Goal: Task Accomplishment & Management: Manage account settings

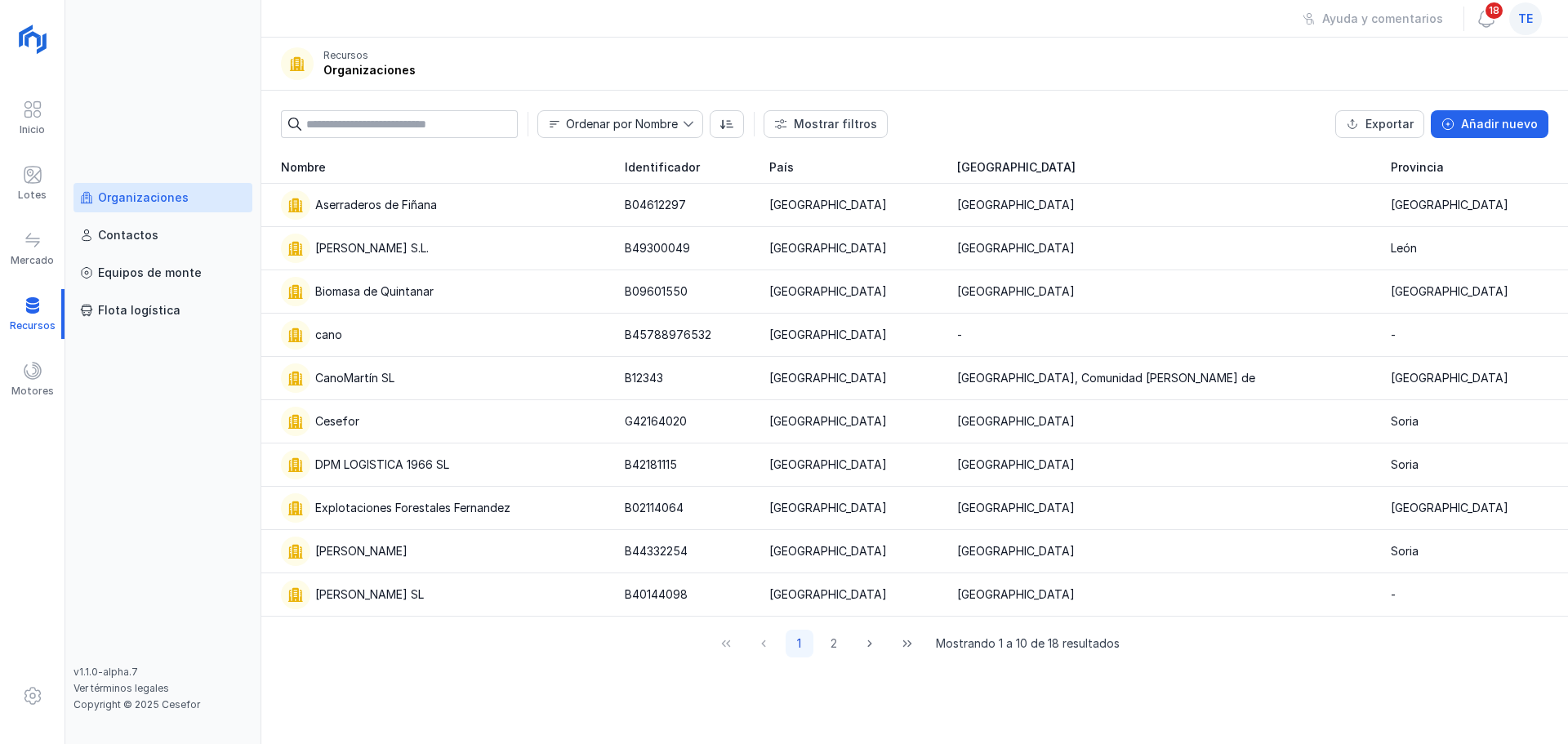
click at [1531, 12] on span "te" at bounding box center [1526, 19] width 15 height 16
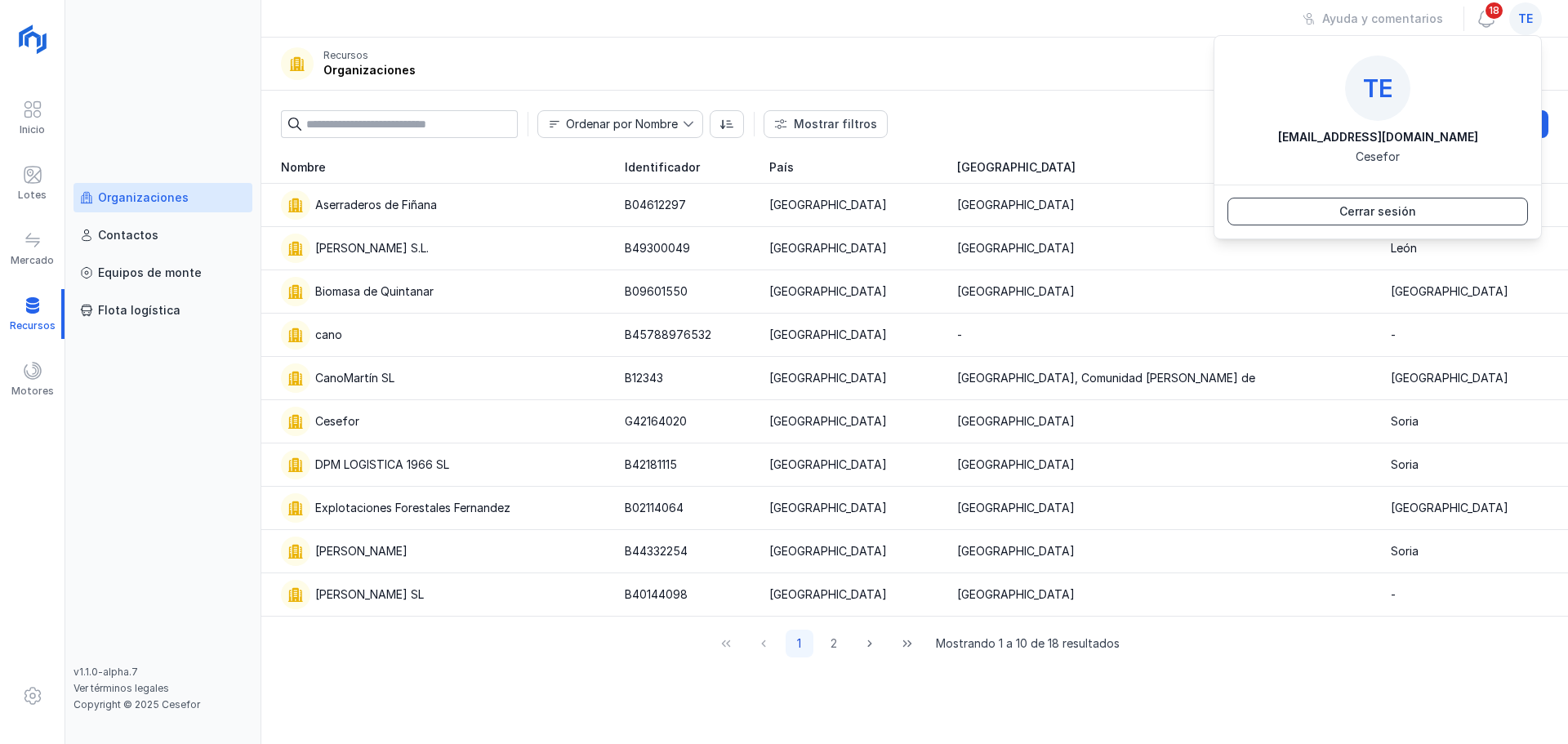
click at [1437, 210] on button "Cerrar sesión" at bounding box center [1379, 211] width 301 height 28
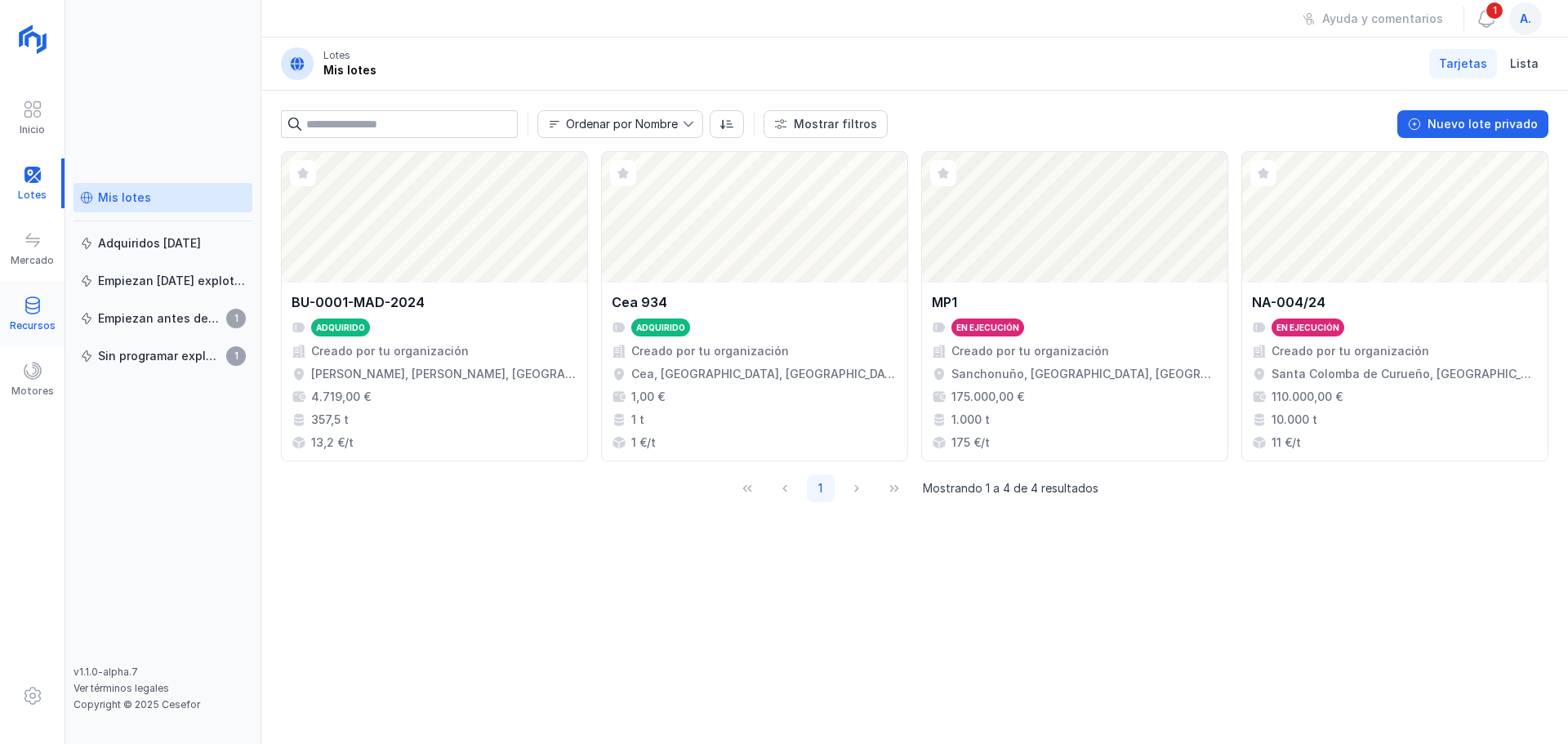
click at [24, 312] on span at bounding box center [33, 305] width 20 height 20
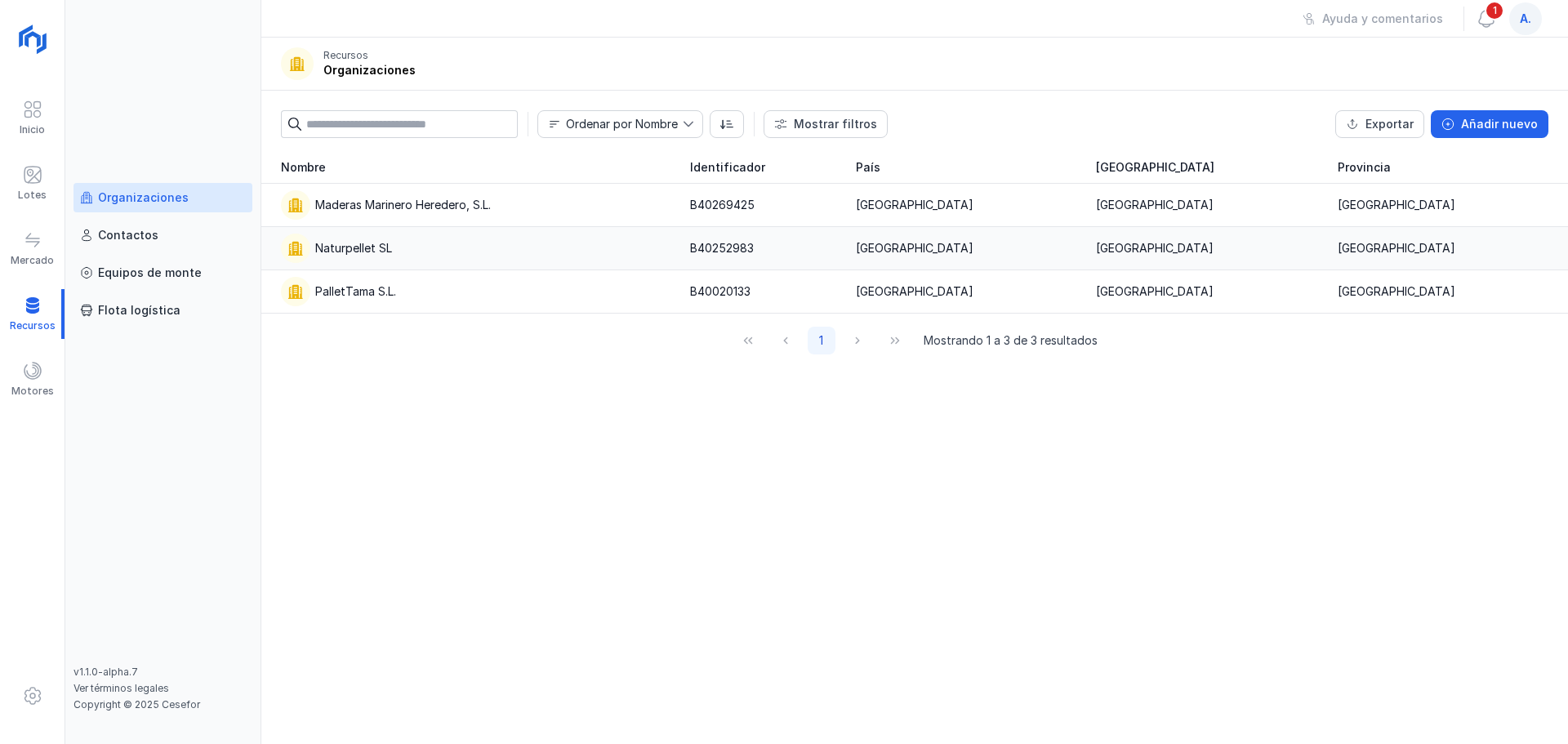
click at [442, 245] on div "Naturpellet SL" at bounding box center [476, 248] width 390 height 29
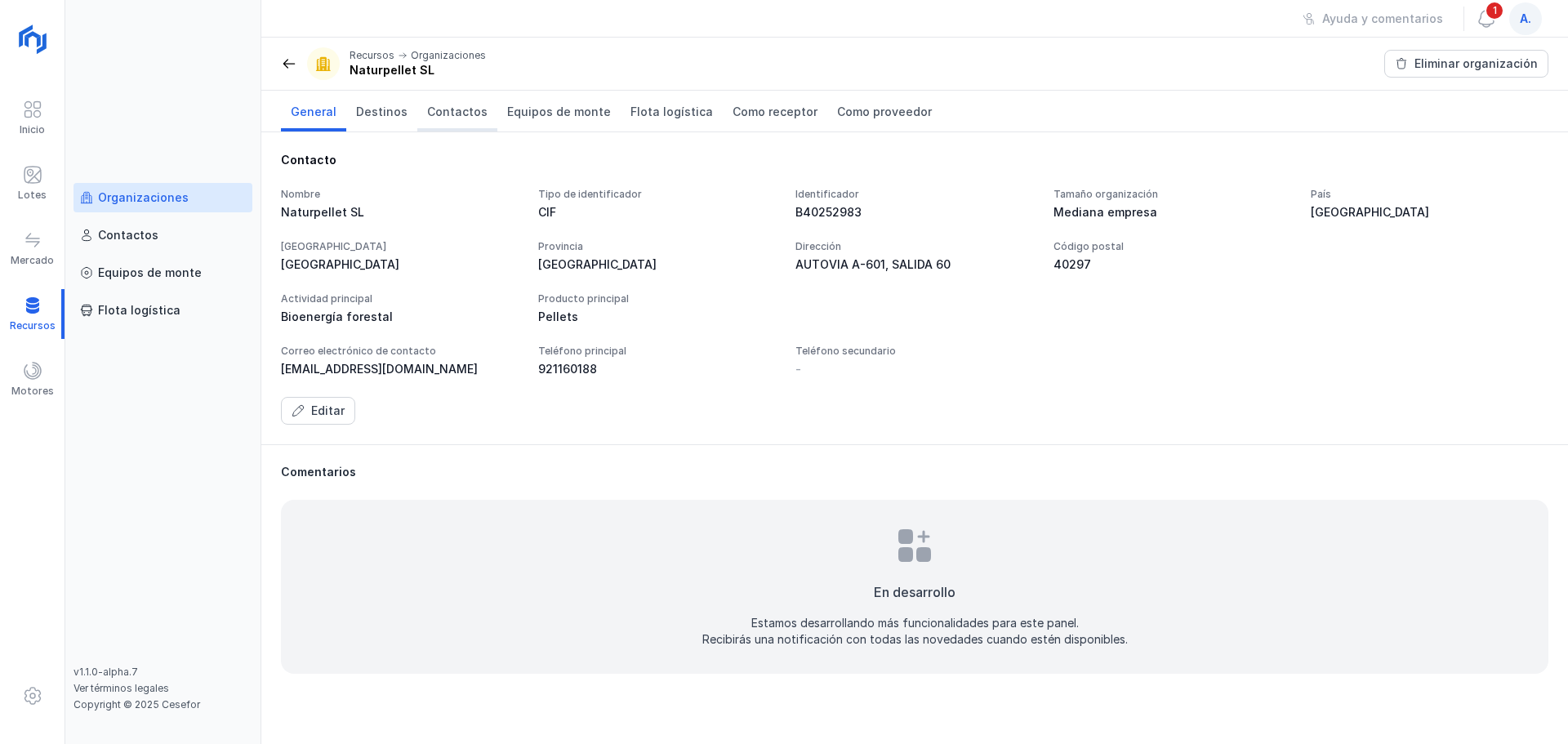
click at [427, 115] on span "Contactos" at bounding box center [457, 111] width 61 height 16
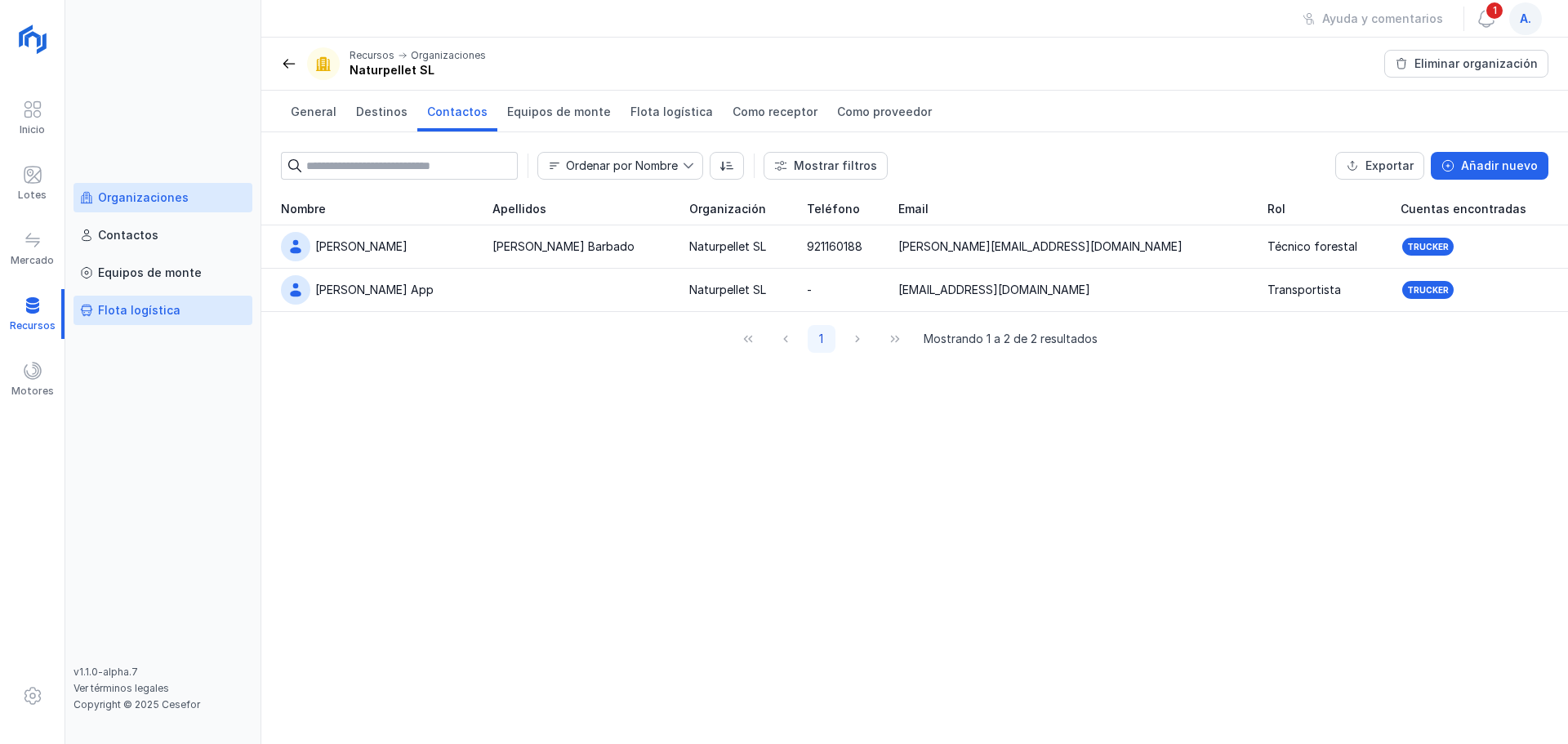
click at [179, 319] on link "Flota logística" at bounding box center [162, 310] width 179 height 29
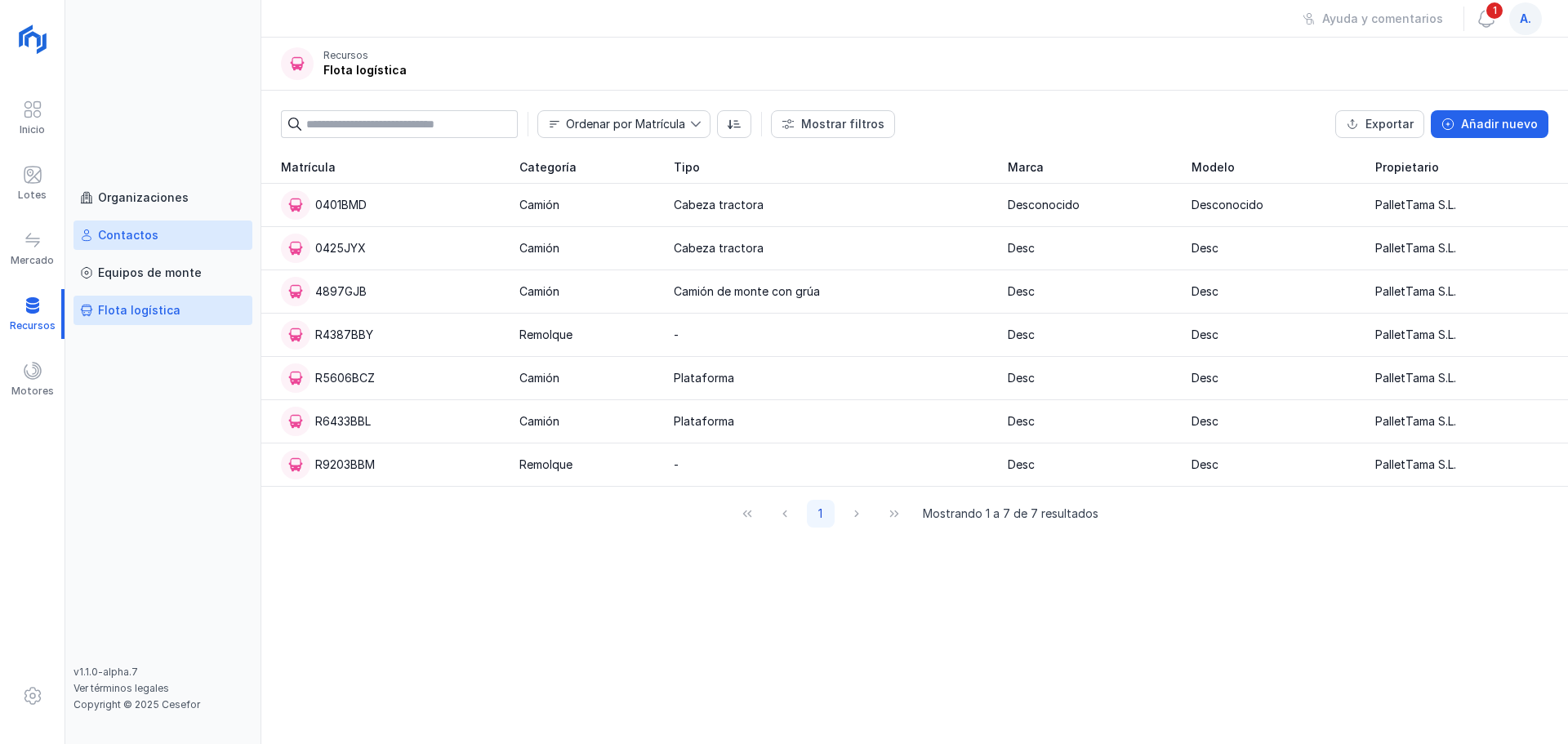
click at [143, 230] on div "Contactos" at bounding box center [128, 236] width 61 height 16
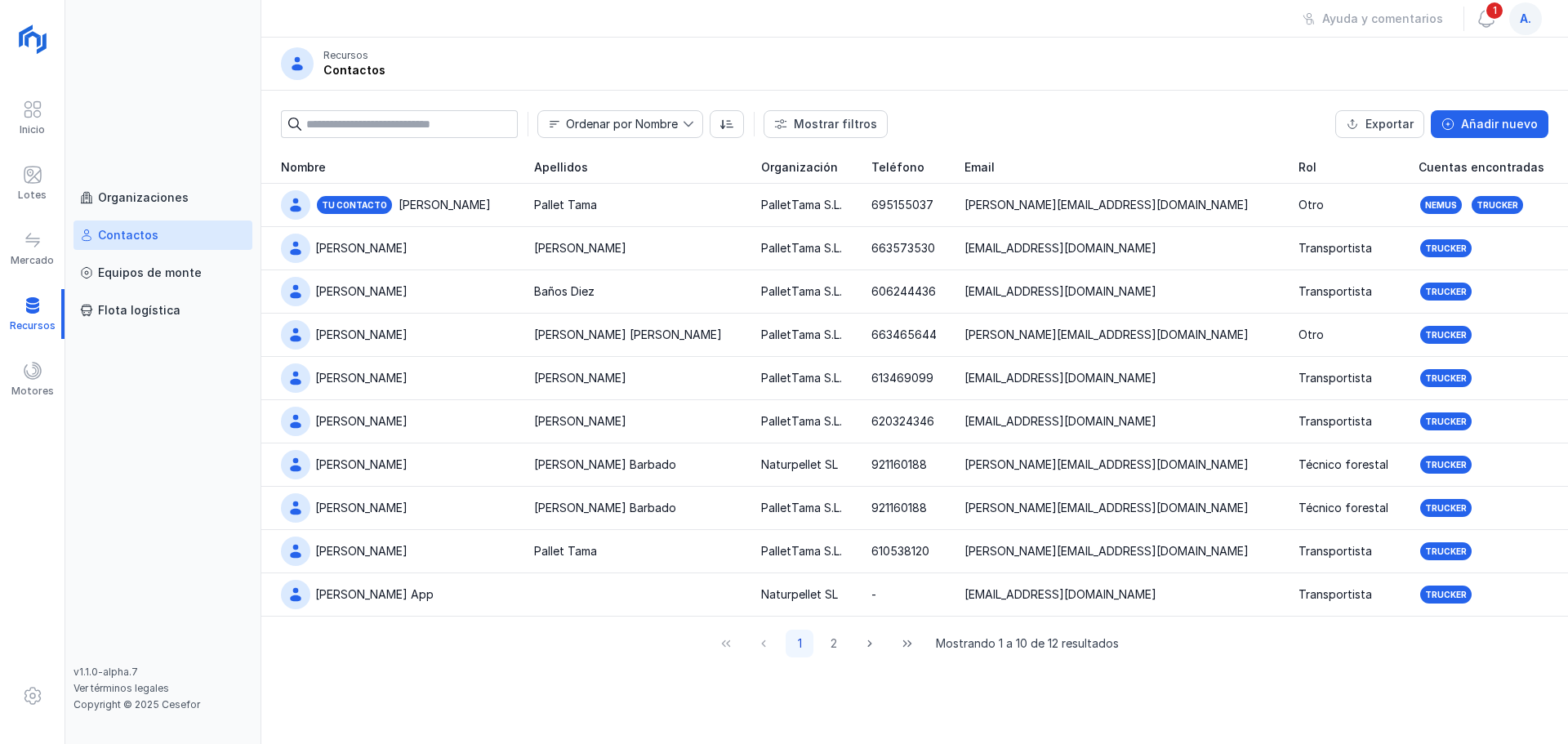
click at [1523, 24] on span "a." at bounding box center [1525, 19] width 12 height 16
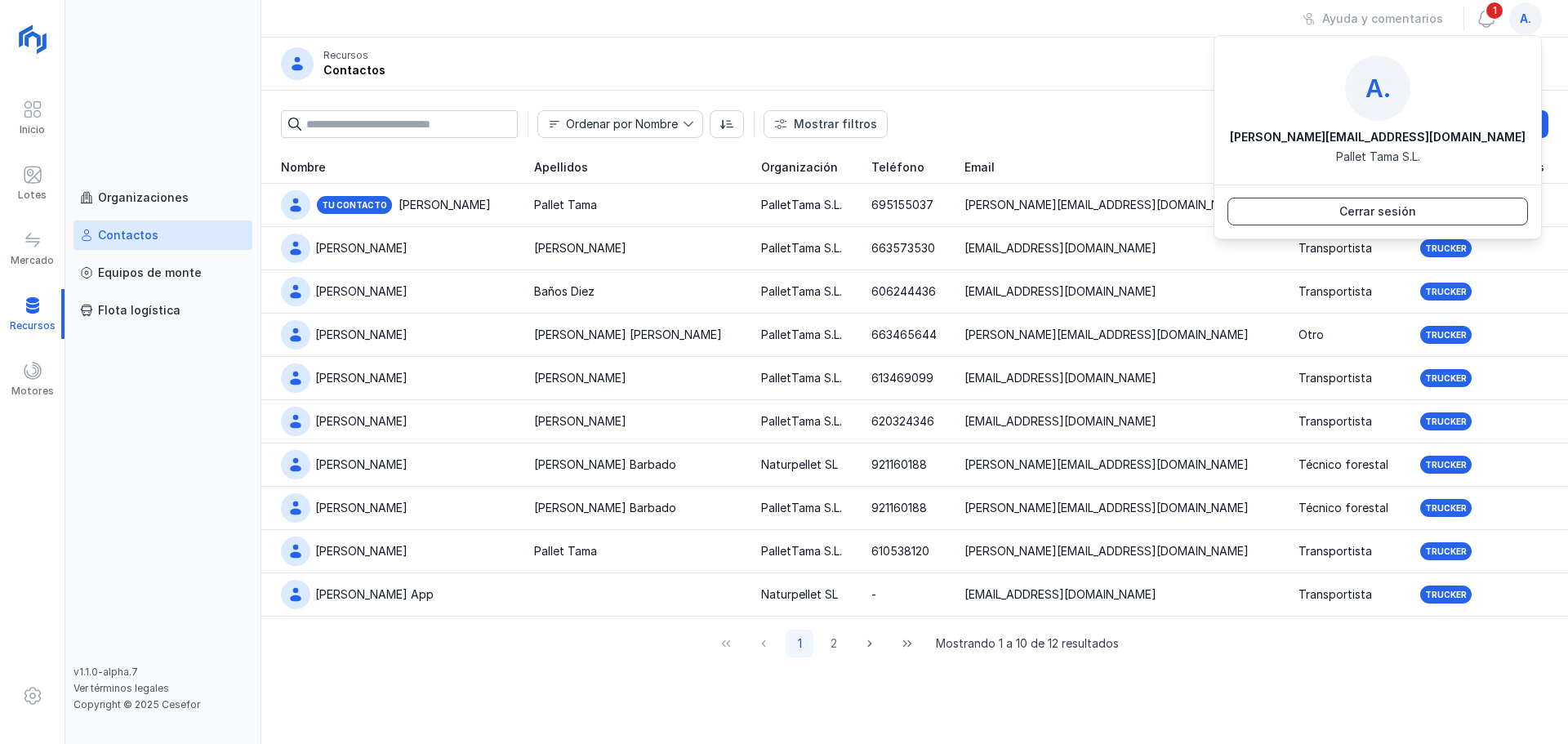
click at [1432, 214] on button "Cerrar sesión" at bounding box center [1379, 211] width 301 height 28
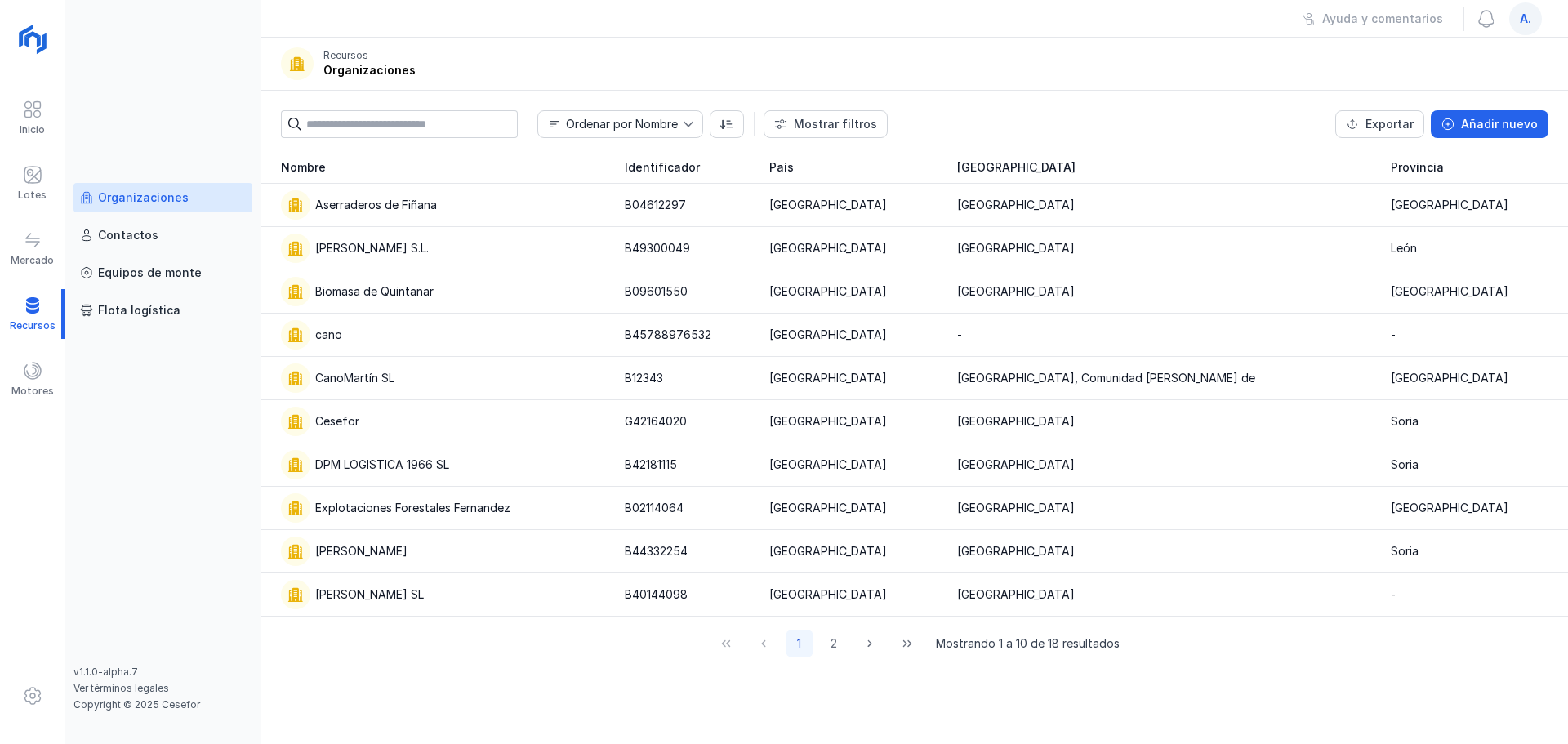
click at [1529, 21] on span "a." at bounding box center [1525, 19] width 12 height 16
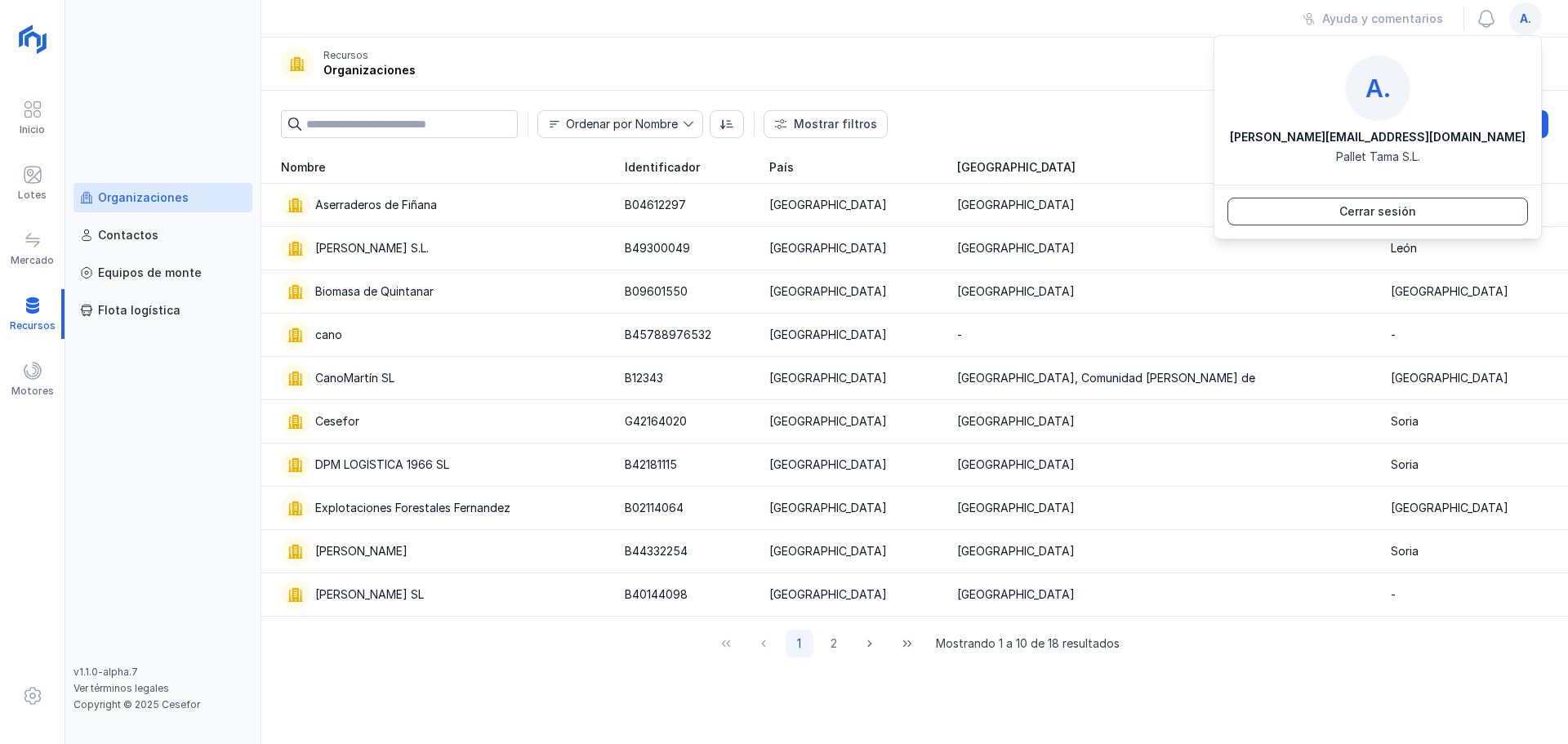
click at [1437, 219] on button "Cerrar sesión" at bounding box center [1379, 211] width 301 height 28
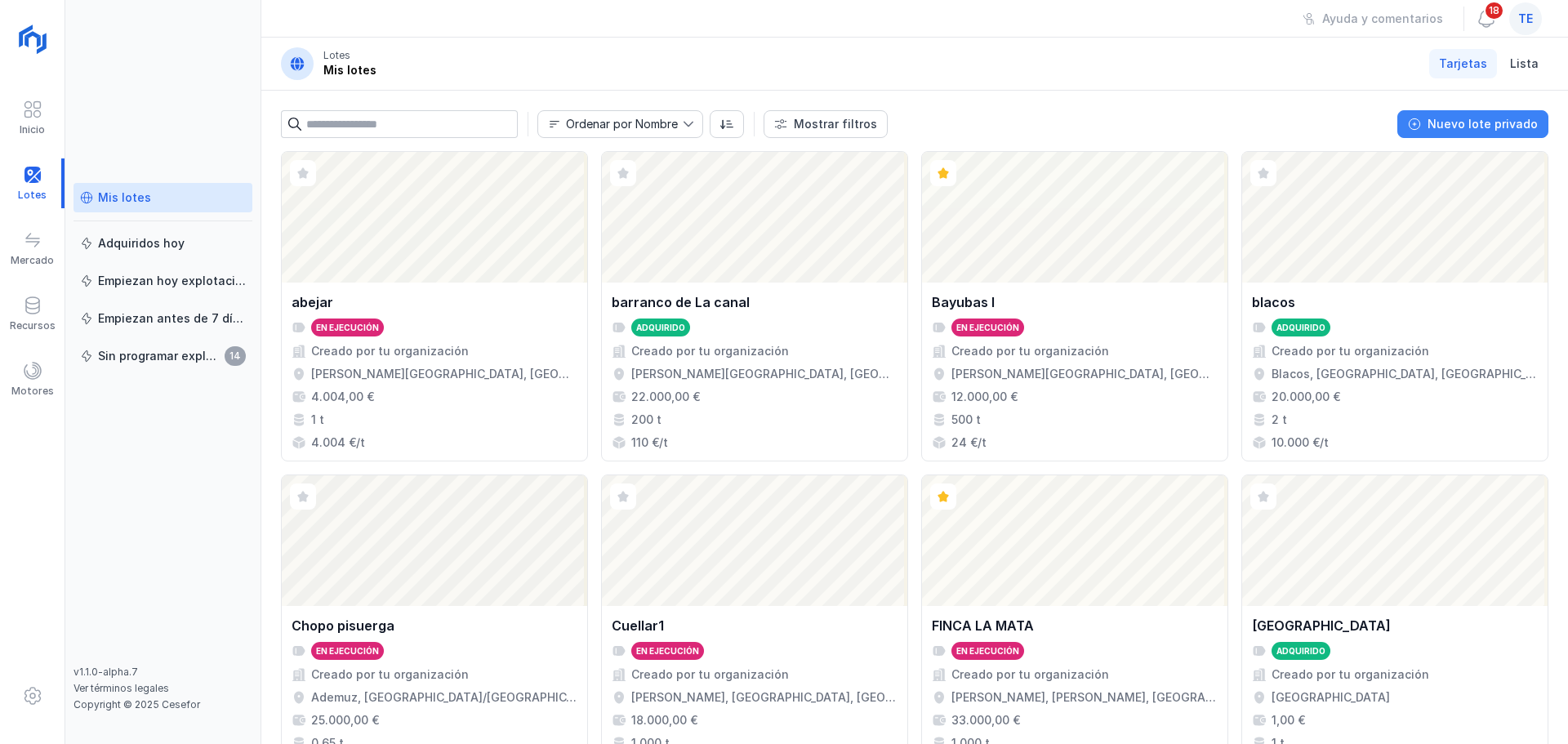
click at [1544, 127] on button "Nuevo lote privado" at bounding box center [1473, 124] width 151 height 28
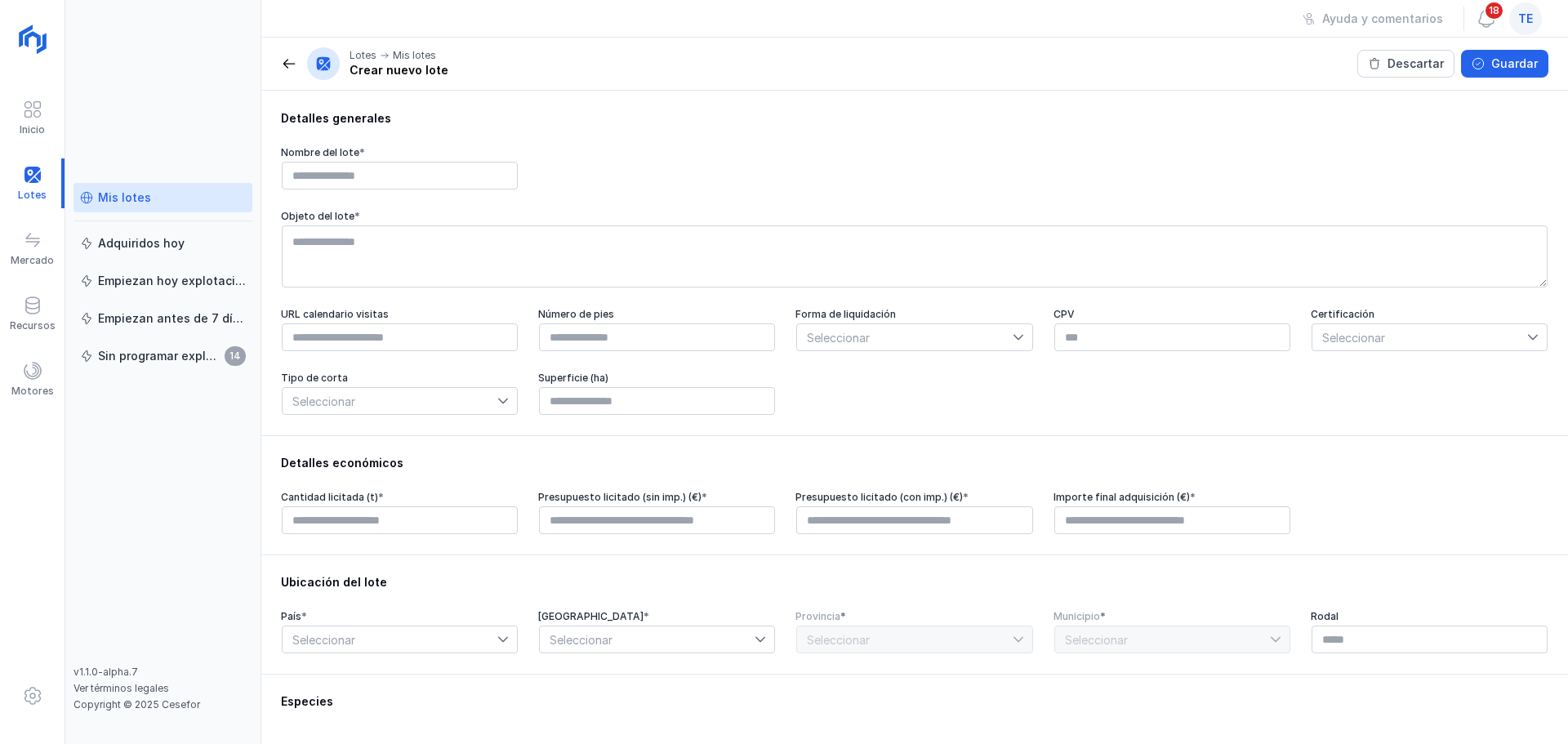
click at [138, 198] on div "Mis lotes" at bounding box center [124, 198] width 53 height 16
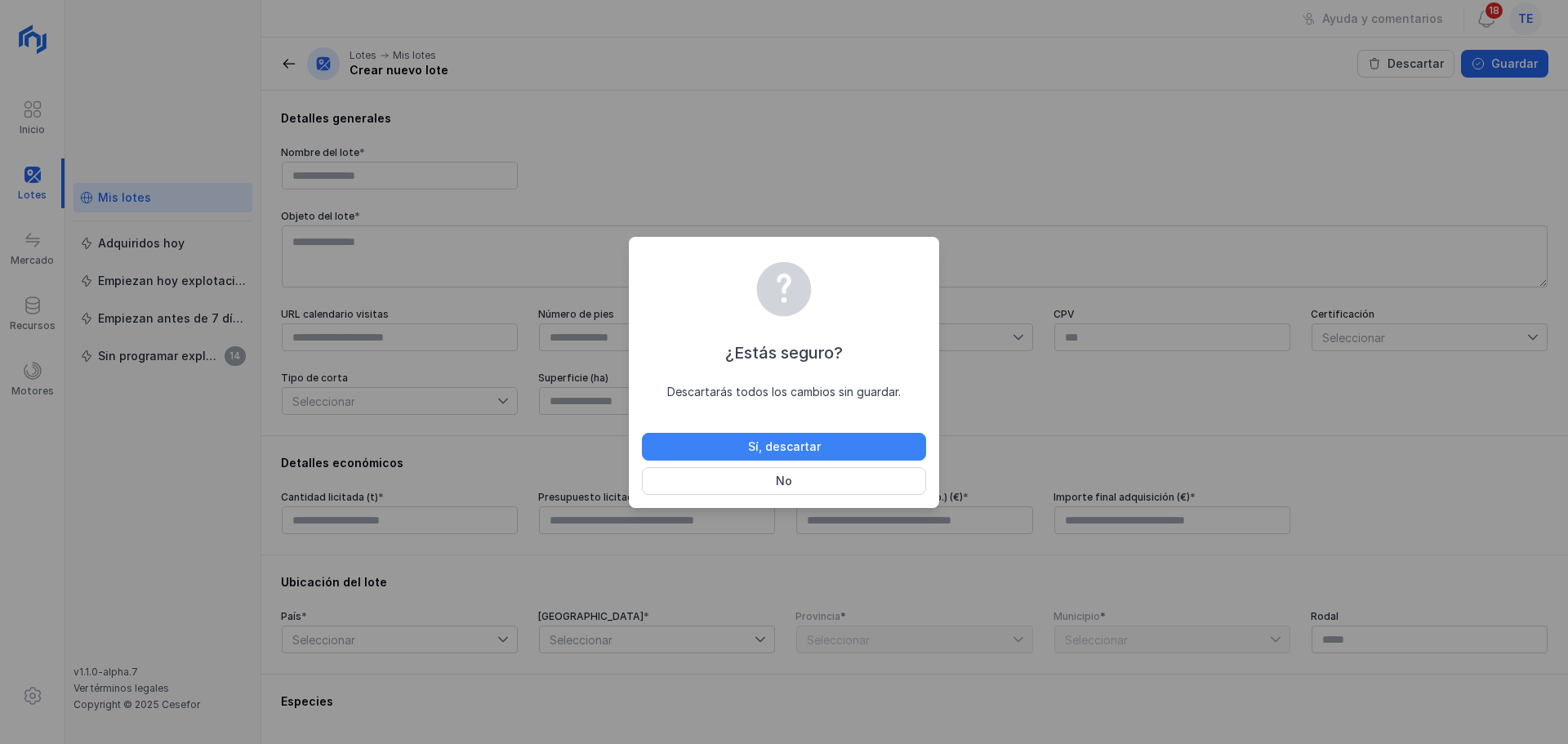
click at [826, 440] on button "Sí, descartar" at bounding box center [784, 447] width 285 height 28
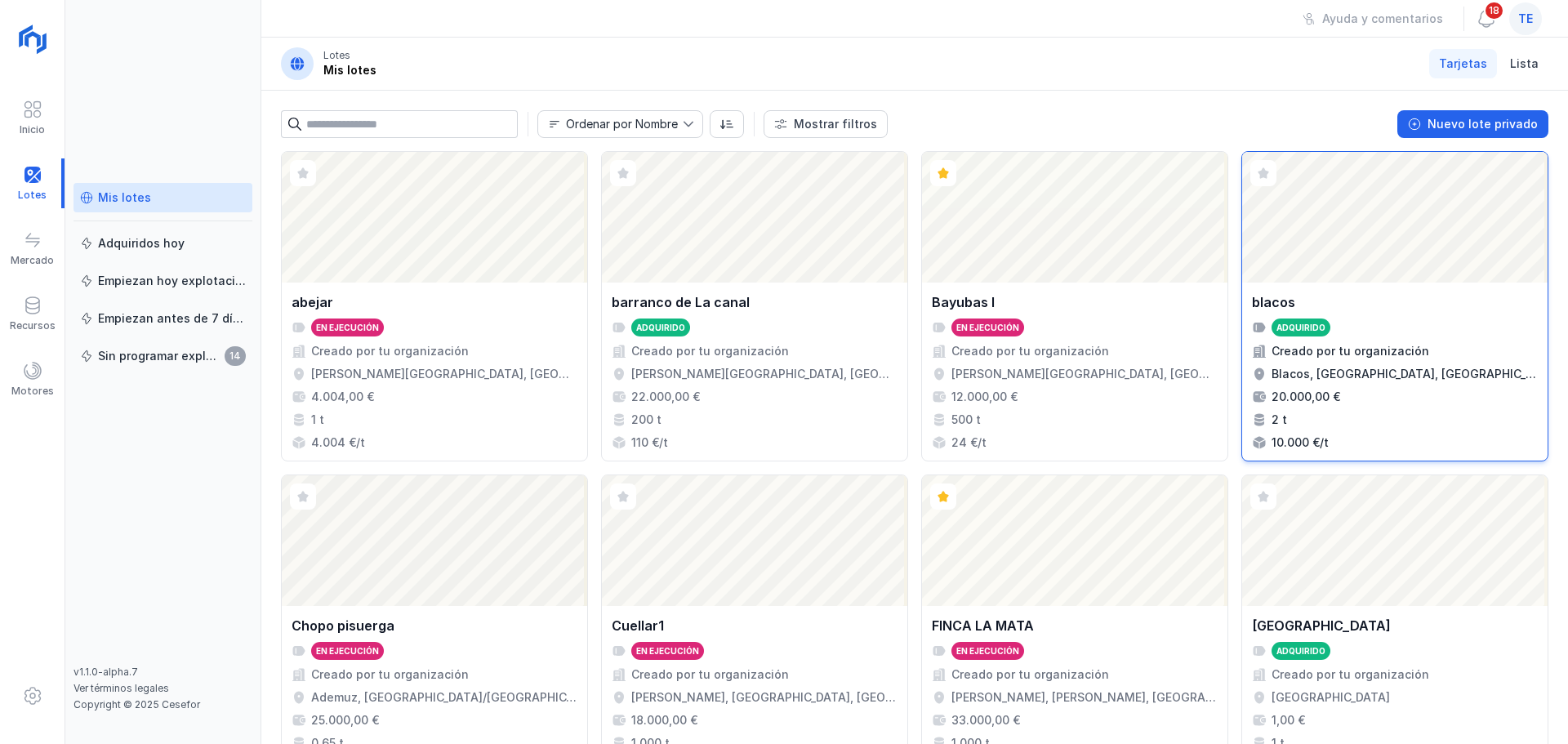
click at [1385, 334] on div "Adquirido" at bounding box center [1395, 328] width 286 height 18
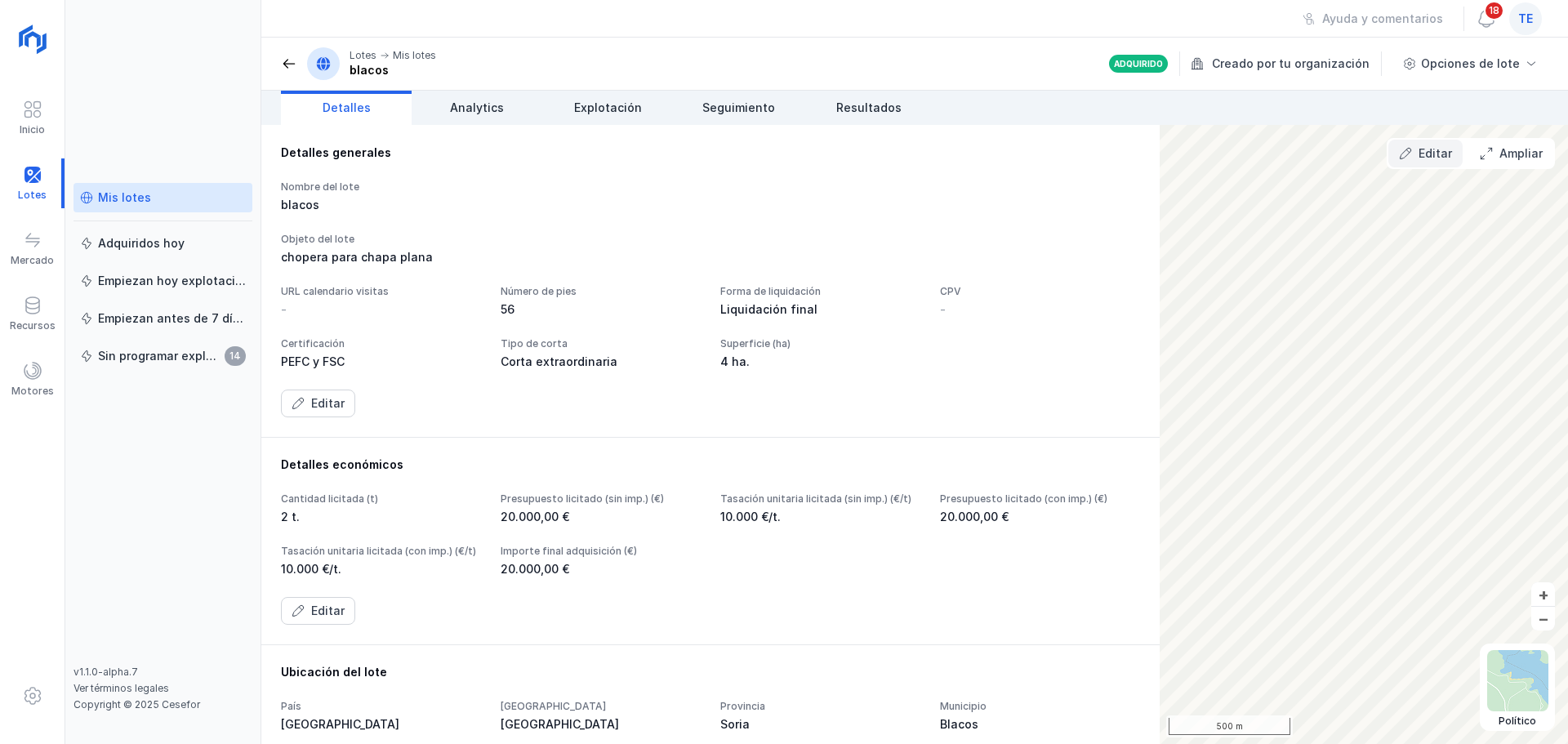
click at [1447, 146] on button "Editar" at bounding box center [1426, 153] width 74 height 28
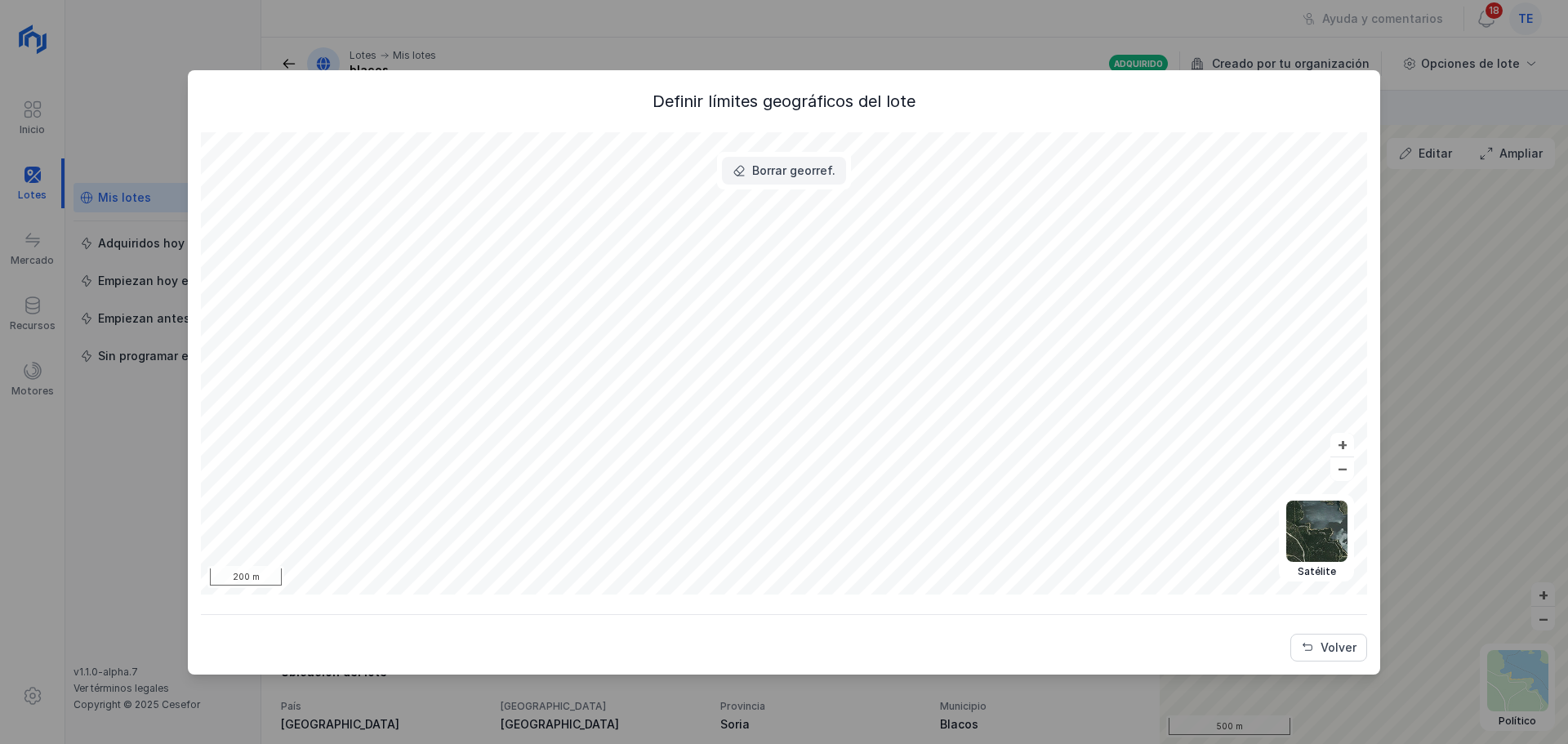
click at [824, 173] on div "Borrar georref." at bounding box center [794, 170] width 83 height 16
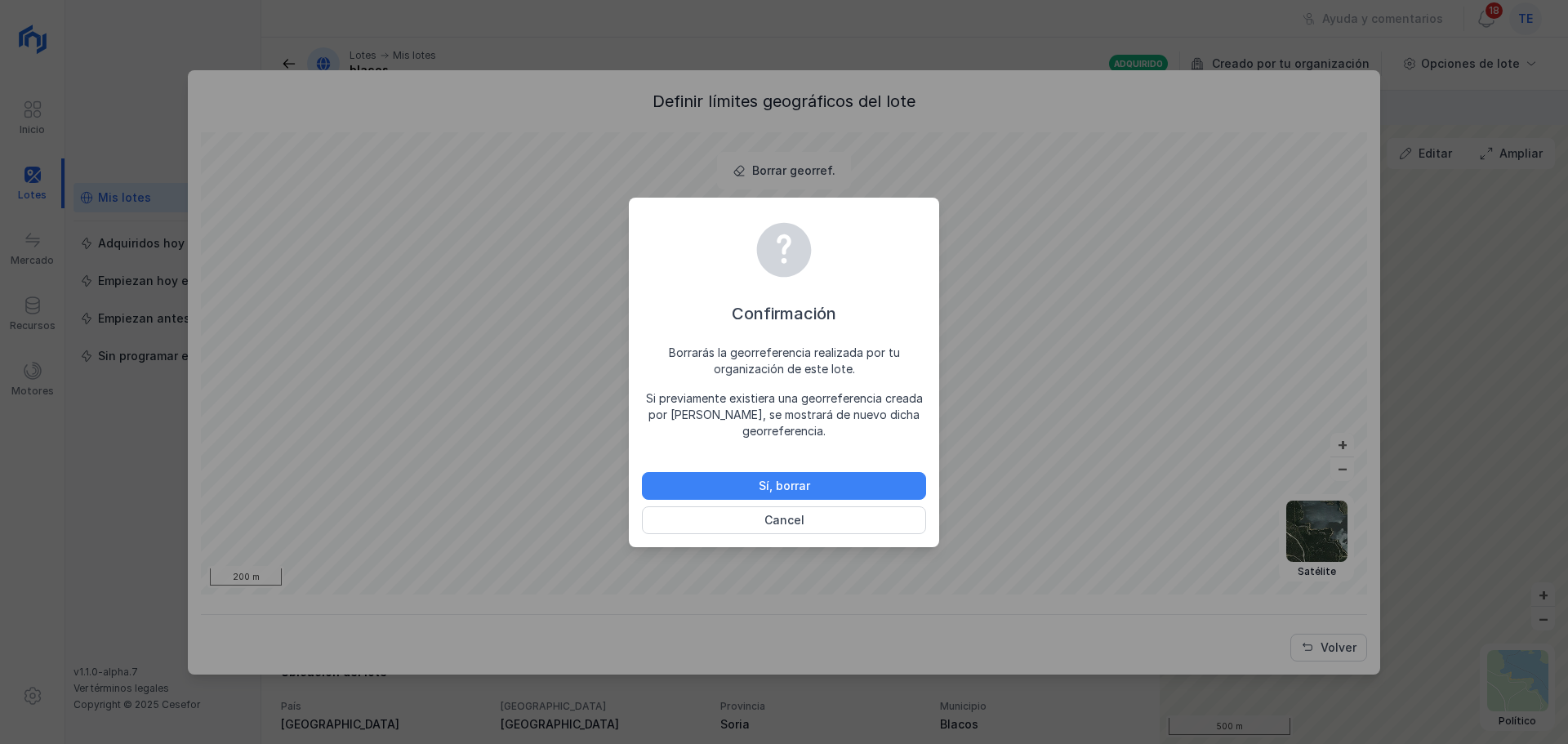
click at [808, 480] on div "Sí, borrar" at bounding box center [784, 486] width 52 height 16
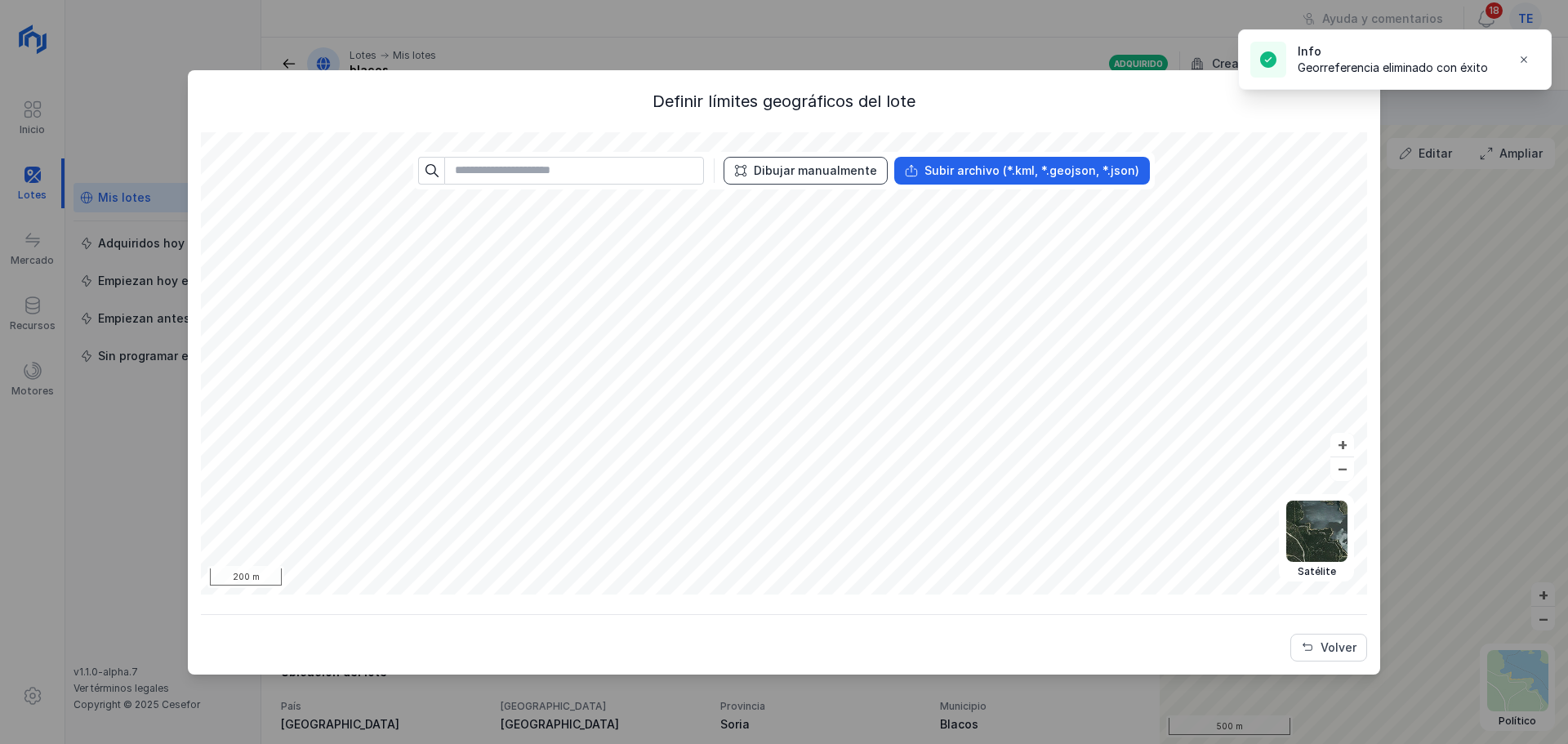
click at [807, 178] on div "Dibujar manualmente" at bounding box center [816, 170] width 123 height 16
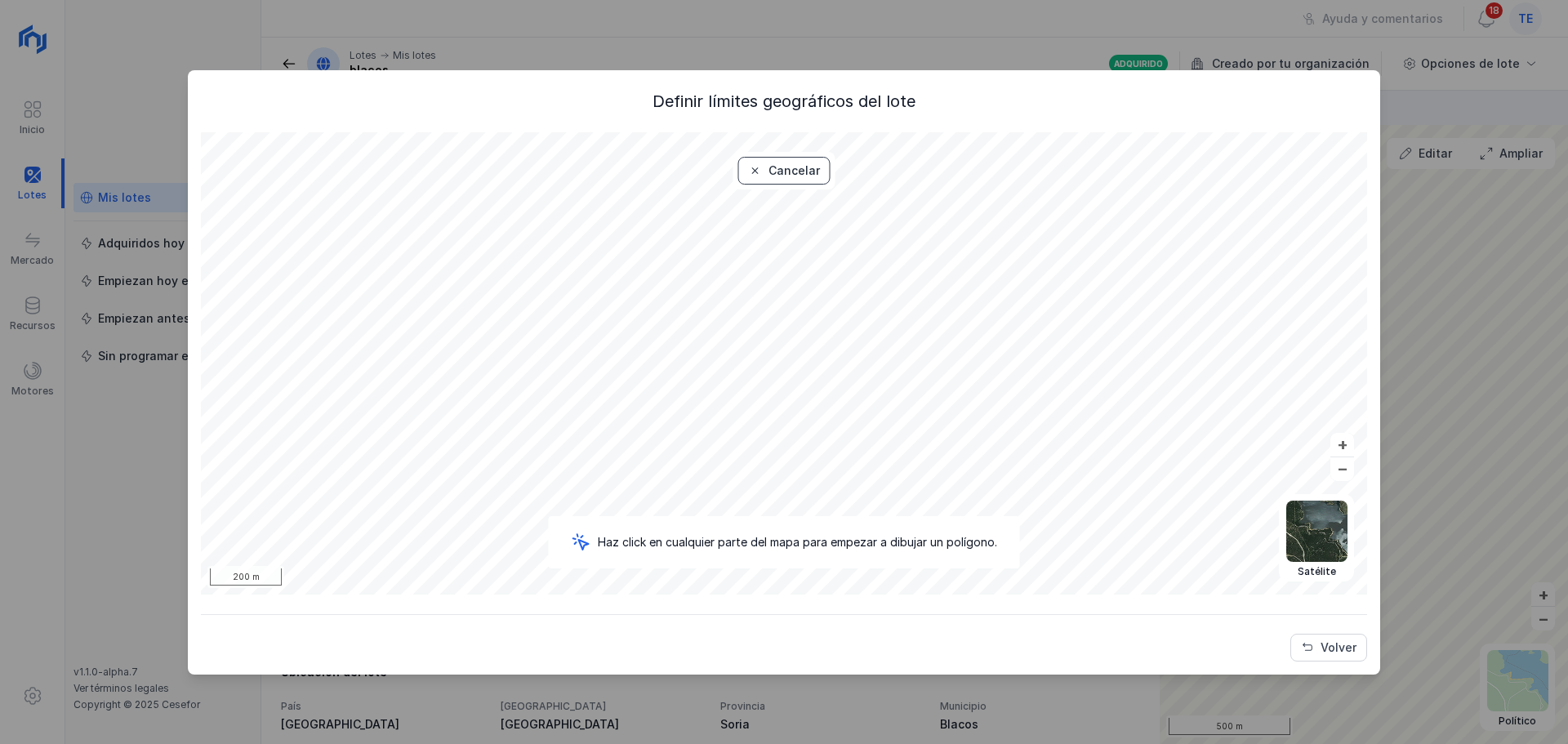
click at [774, 165] on div "Cancelar" at bounding box center [794, 170] width 52 height 16
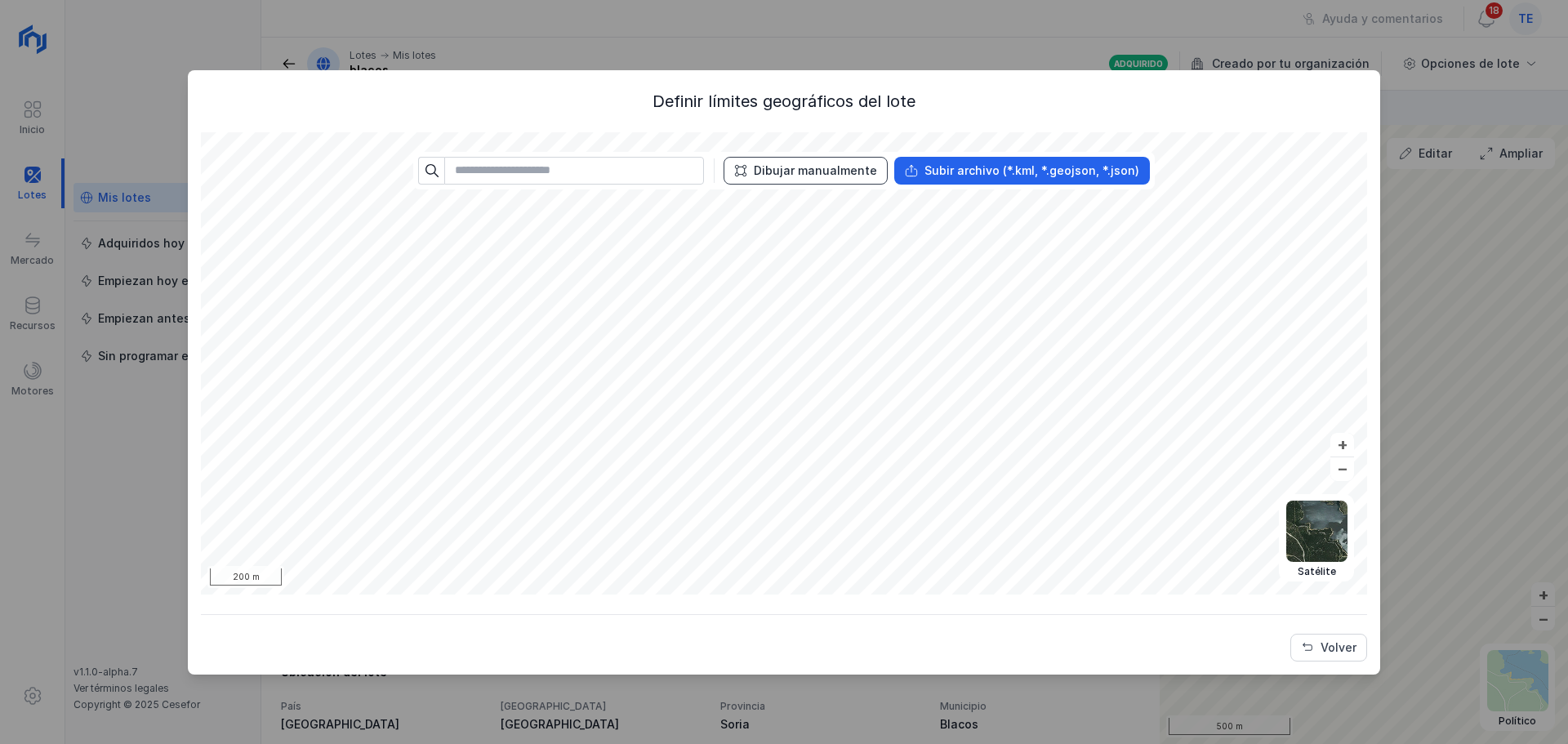
click at [857, 176] on div "Dibujar manualmente" at bounding box center [816, 170] width 123 height 16
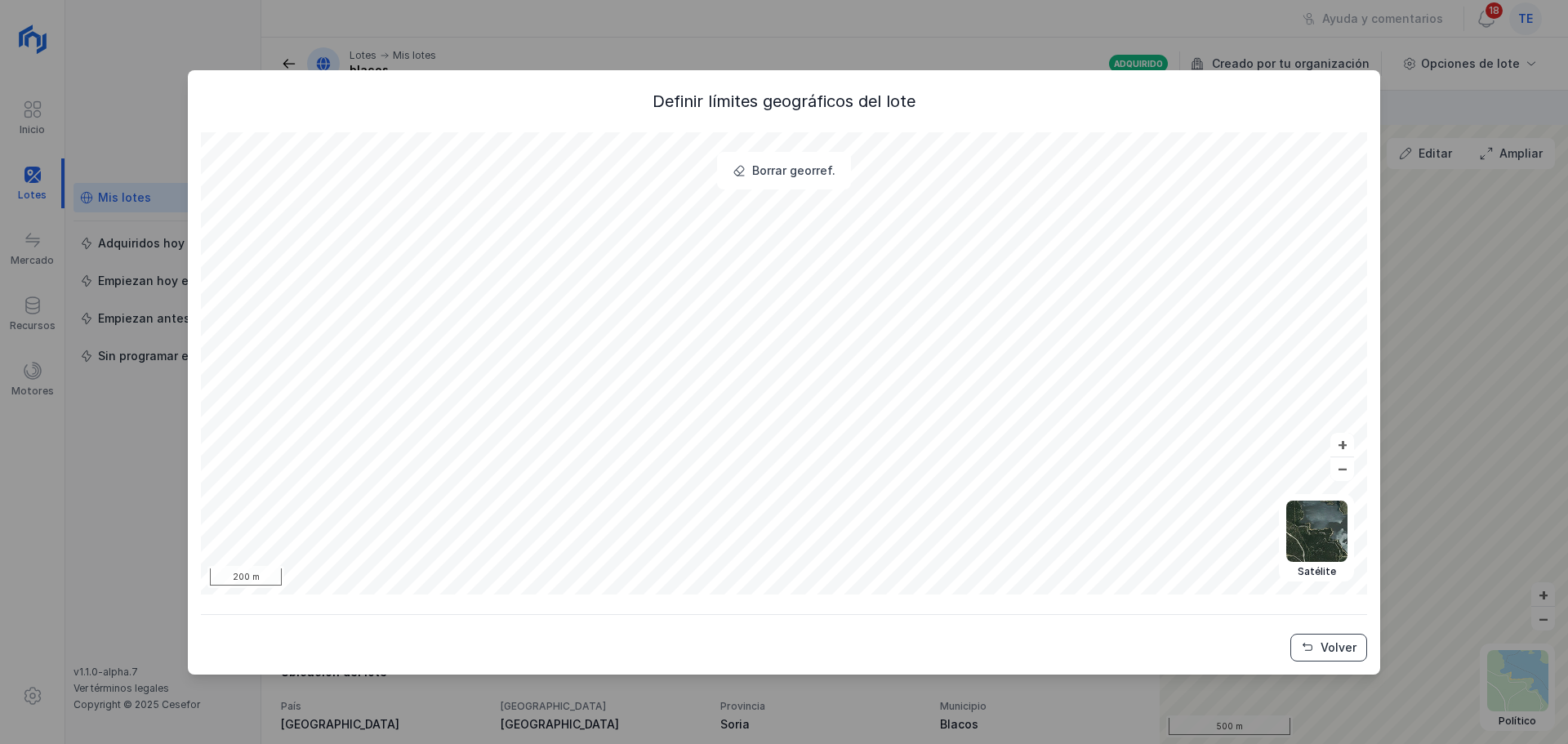
click at [1361, 650] on button "Volver" at bounding box center [1329, 647] width 77 height 28
